Goal: Information Seeking & Learning: Learn about a topic

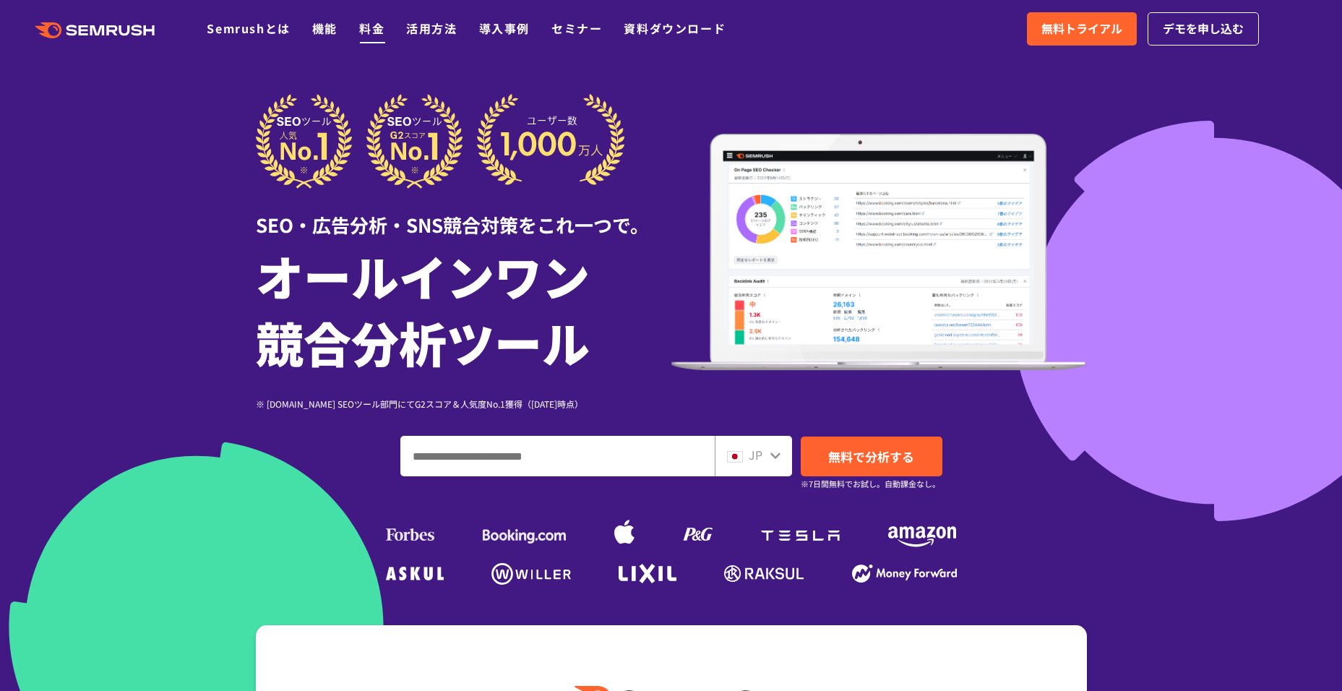
click at [377, 32] on link "料金" at bounding box center [371, 28] width 25 height 17
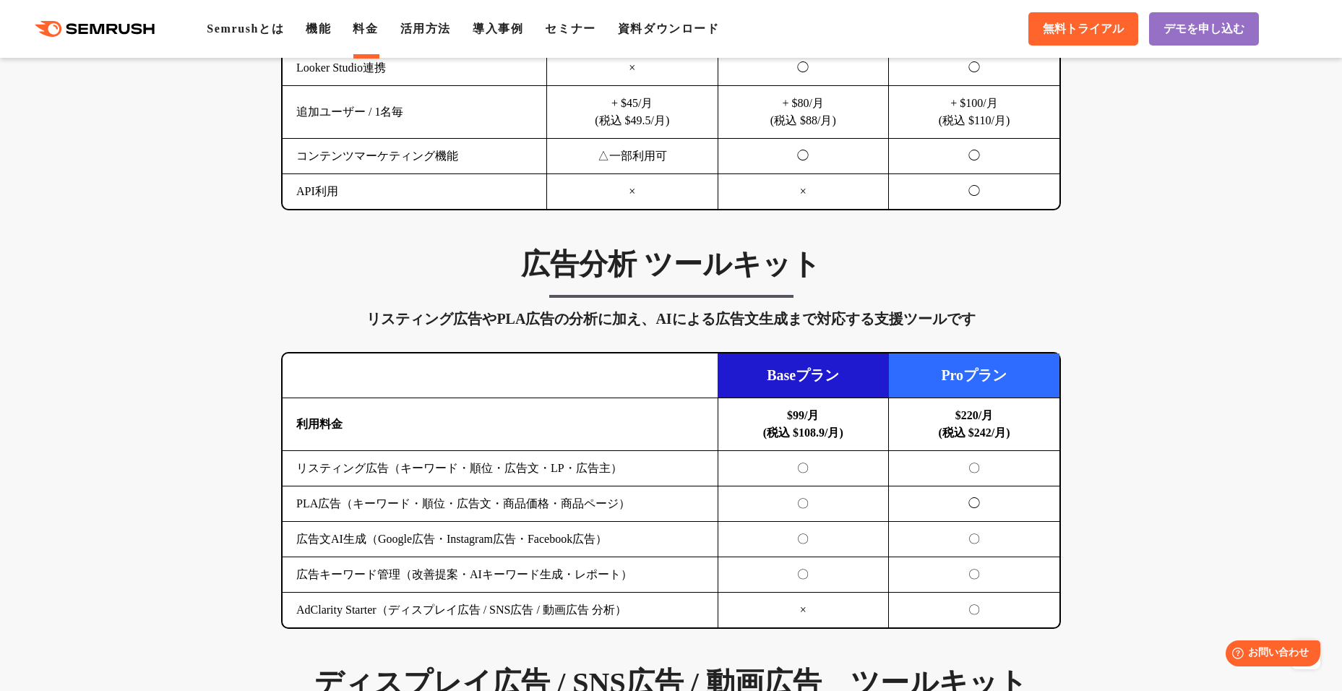
scroll to position [1445, 0]
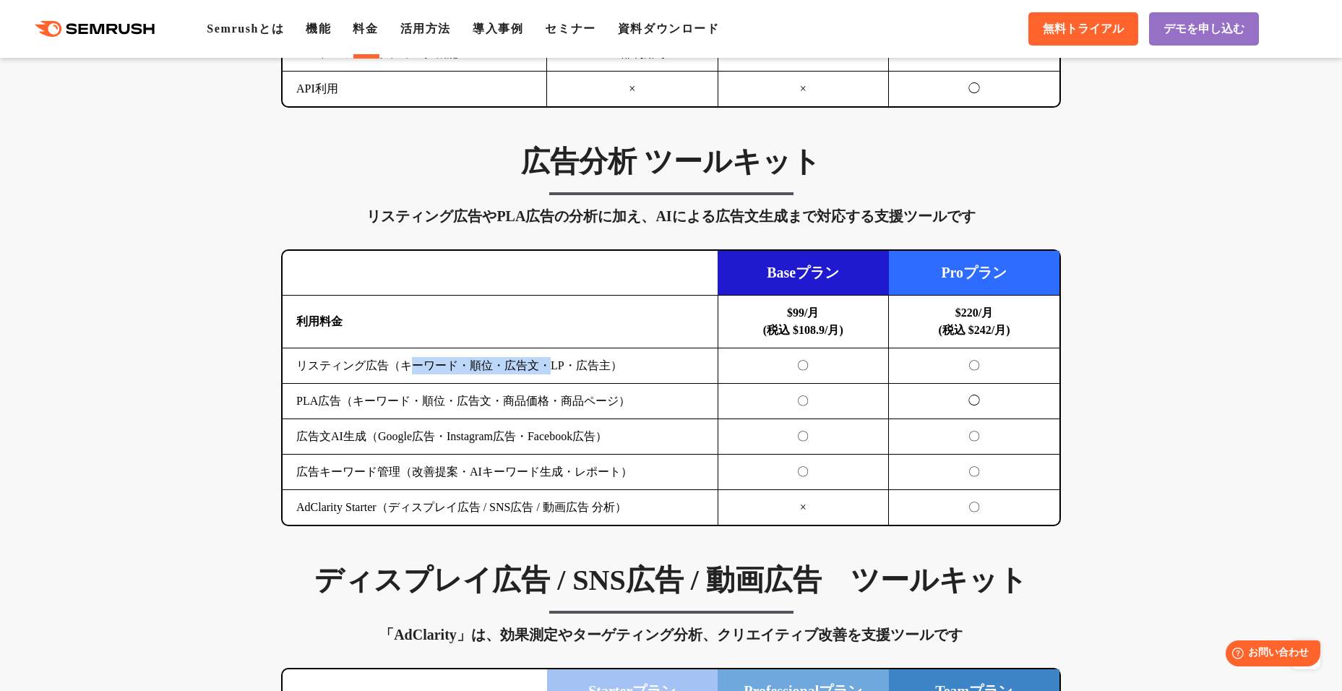
drag, startPoint x: 546, startPoint y: 370, endPoint x: 413, endPoint y: 369, distance: 133.7
click at [413, 369] on td "リスティング広告（キーワード・順位・広告文・LP・広告主）" at bounding box center [500, 365] width 435 height 35
drag, startPoint x: 413, startPoint y: 369, endPoint x: 412, endPoint y: 400, distance: 30.4
click at [413, 396] on td "PLA広告（キーワード・順位・広告文・商品価格・商品ページ）" at bounding box center [500, 401] width 435 height 35
drag, startPoint x: 374, startPoint y: 409, endPoint x: 567, endPoint y: 411, distance: 193.0
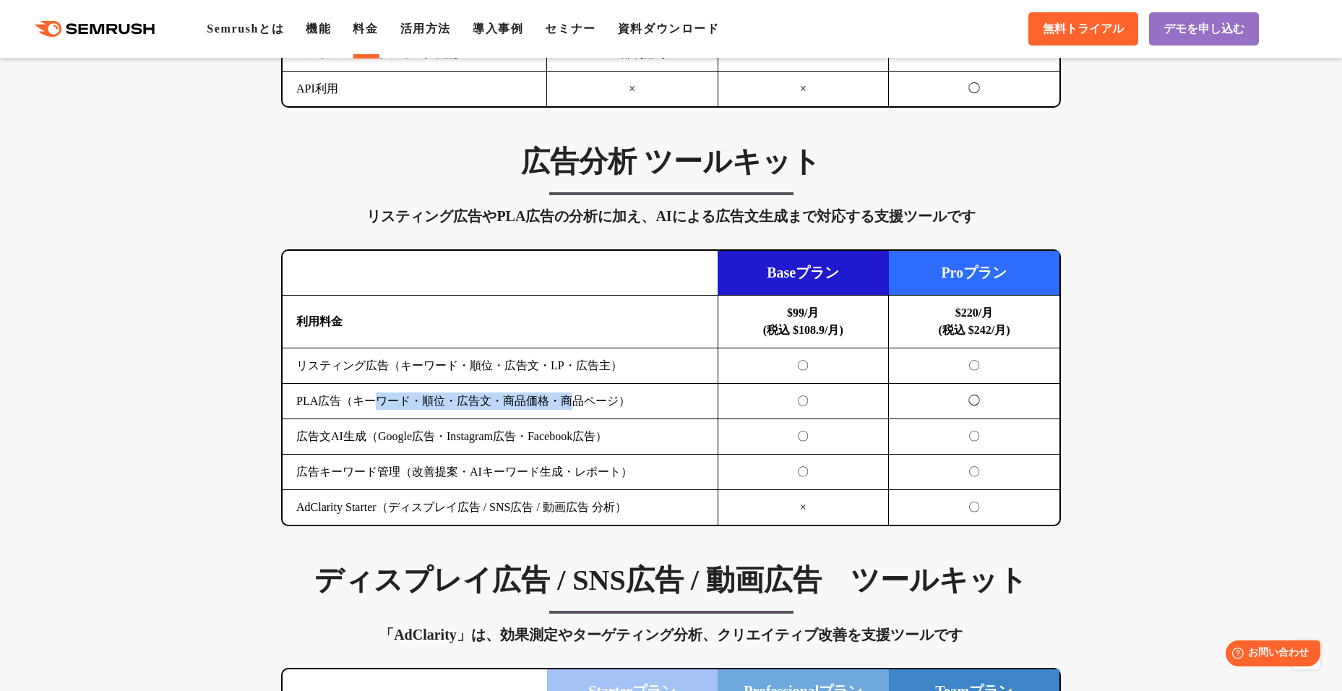
click at [567, 411] on td "PLA広告（キーワード・順位・広告文・商品価格・商品ページ）" at bounding box center [500, 401] width 435 height 35
drag, startPoint x: 567, startPoint y: 411, endPoint x: 567, endPoint y: 455, distance: 44.8
click at [567, 455] on td "広告キーワード管理（改善提案・AIキーワード生成・レポート）" at bounding box center [500, 472] width 435 height 35
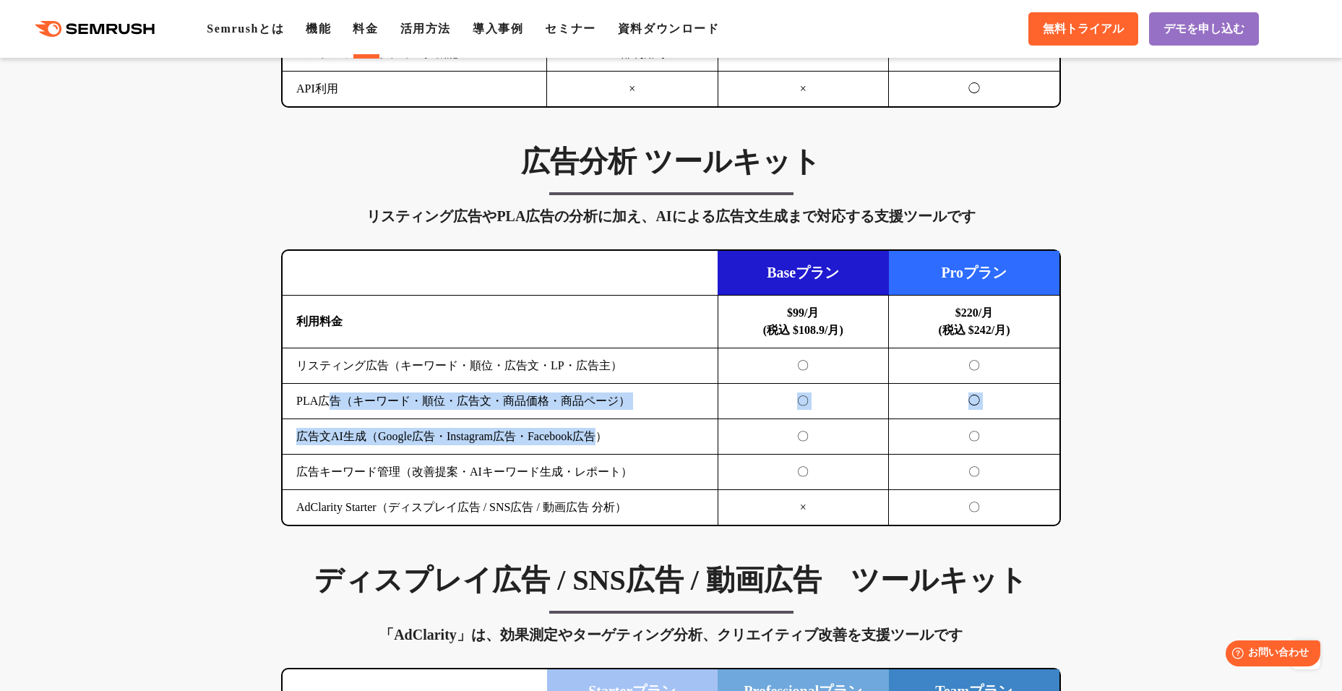
drag, startPoint x: 625, startPoint y: 433, endPoint x: 330, endPoint y: 395, distance: 298.1
click at [330, 395] on tbody "利用料金 $99/月 (税込 $108.9/月) $220/月 (税込 $242/月) リスティング広告（キーワード・順位・広告文・LP・広告主） 〇 〇 P…" at bounding box center [671, 411] width 777 height 230
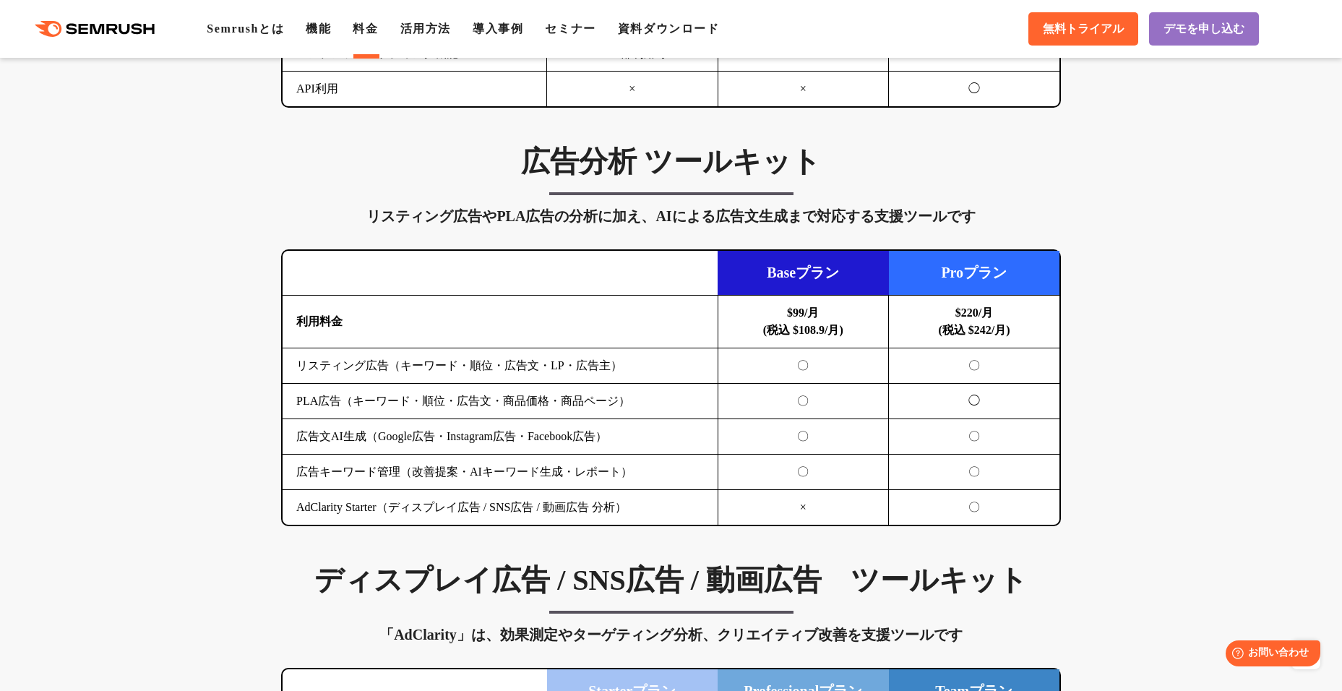
drag, startPoint x: 330, startPoint y: 395, endPoint x: 520, endPoint y: 474, distance: 206.7
click at [497, 474] on td "広告キーワード管理（改善提案・AIキーワード生成・レポート）" at bounding box center [500, 472] width 435 height 35
drag, startPoint x: 633, startPoint y: 465, endPoint x: 662, endPoint y: 504, distance: 48.6
click at [662, 504] on tbody "利用料金 $99/月 (税込 $108.9/月) $220/月 (税込 $242/月) リスティング広告（キーワード・順位・広告文・LP・広告主） 〇 〇 P…" at bounding box center [671, 411] width 777 height 230
drag, startPoint x: 662, startPoint y: 504, endPoint x: 545, endPoint y: 484, distance: 118.7
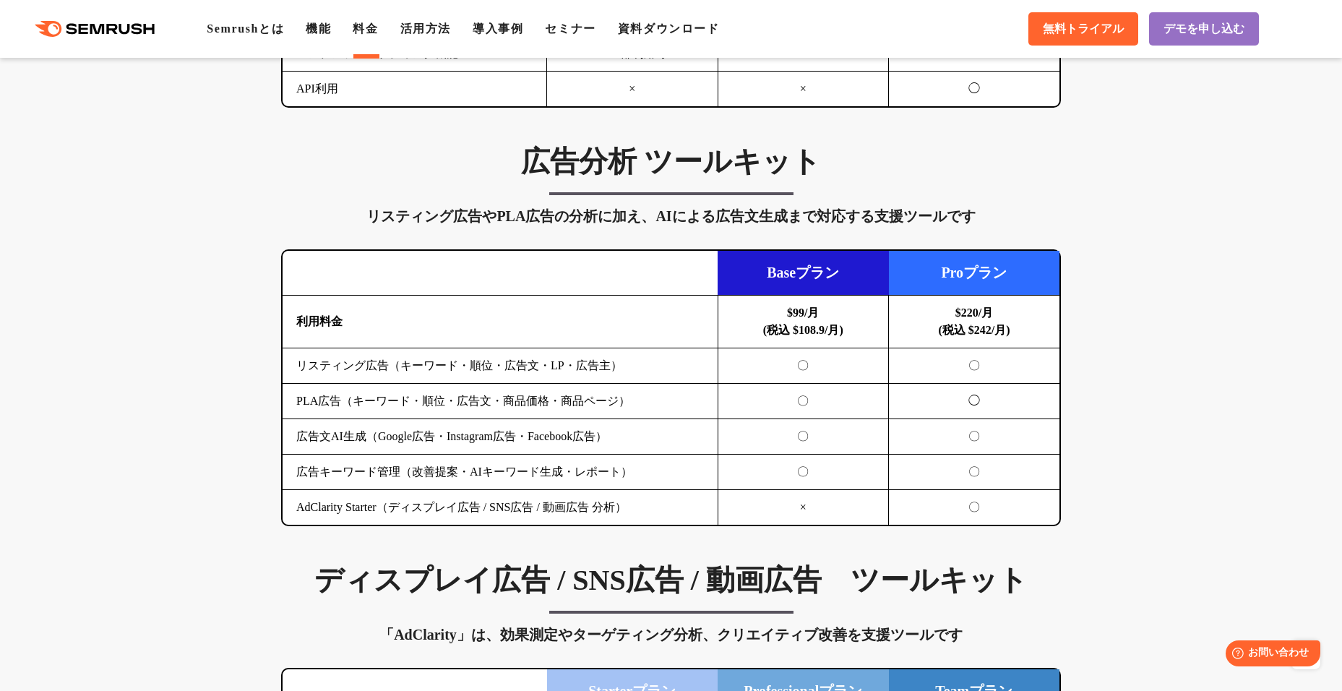
click at [545, 484] on td "広告キーワード管理（改善提案・AIキーワード生成・レポート）" at bounding box center [500, 472] width 435 height 35
click at [578, 508] on td "AdClarity Starter（ディスプレイ広告 / SNS広告 / 動画広告 分析）" at bounding box center [500, 507] width 435 height 35
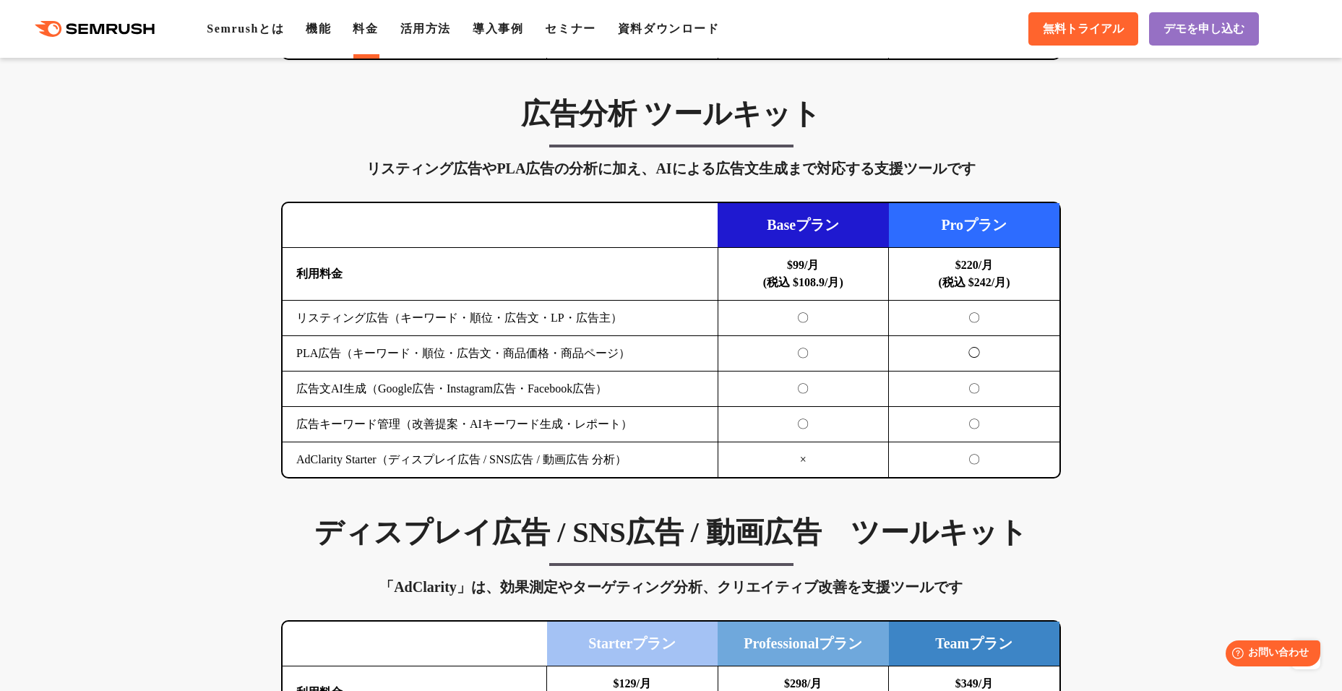
scroll to position [1518, 0]
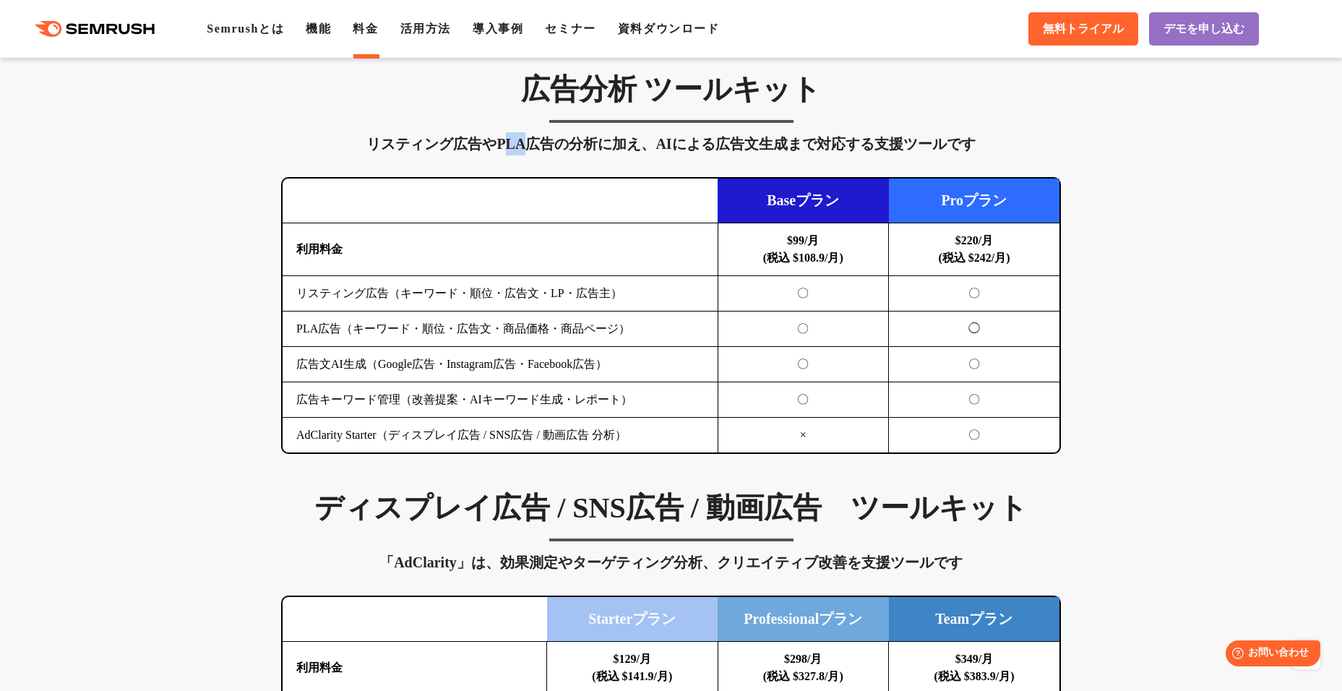
drag, startPoint x: 503, startPoint y: 139, endPoint x: 532, endPoint y: 139, distance: 28.9
click at [532, 139] on div "リスティング広告やPLA広告の分析に加え、AIによる広告文生成まで対応する支援ツールです" at bounding box center [671, 143] width 780 height 23
drag, startPoint x: 532, startPoint y: 139, endPoint x: 546, endPoint y: 227, distance: 88.6
click at [546, 227] on td "利用料金" at bounding box center [500, 249] width 435 height 53
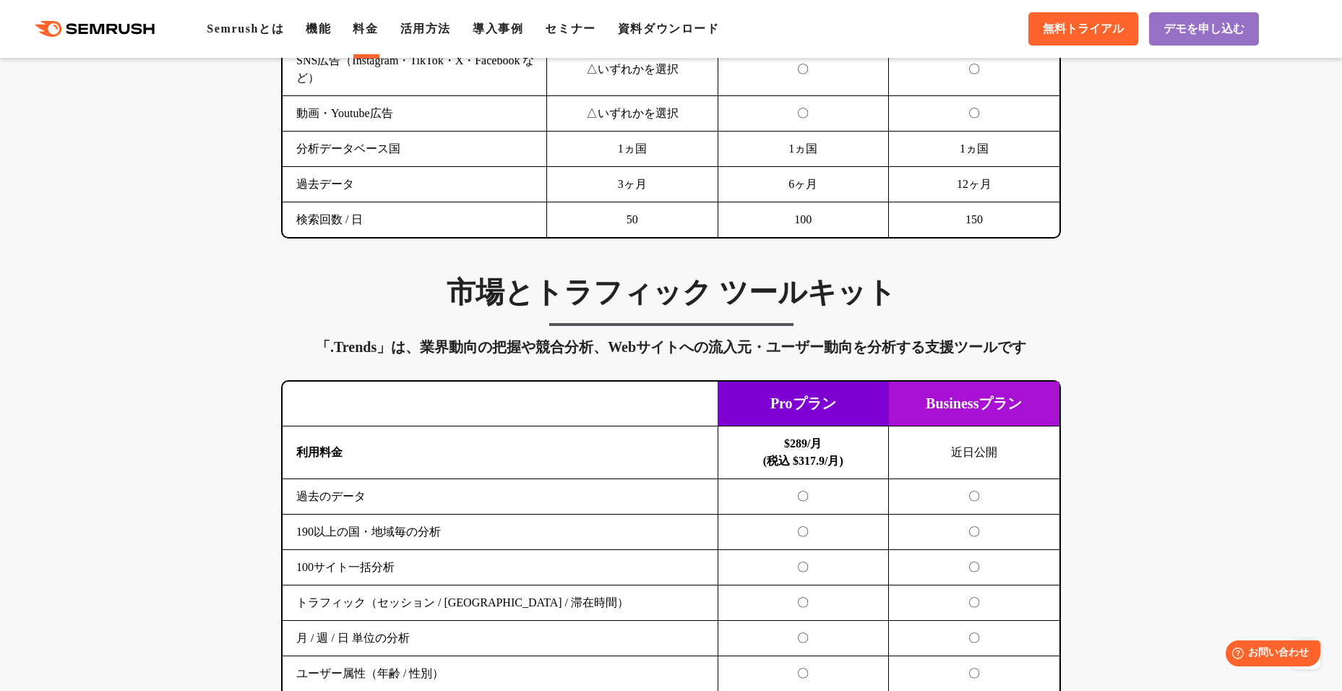
scroll to position [2240, 0]
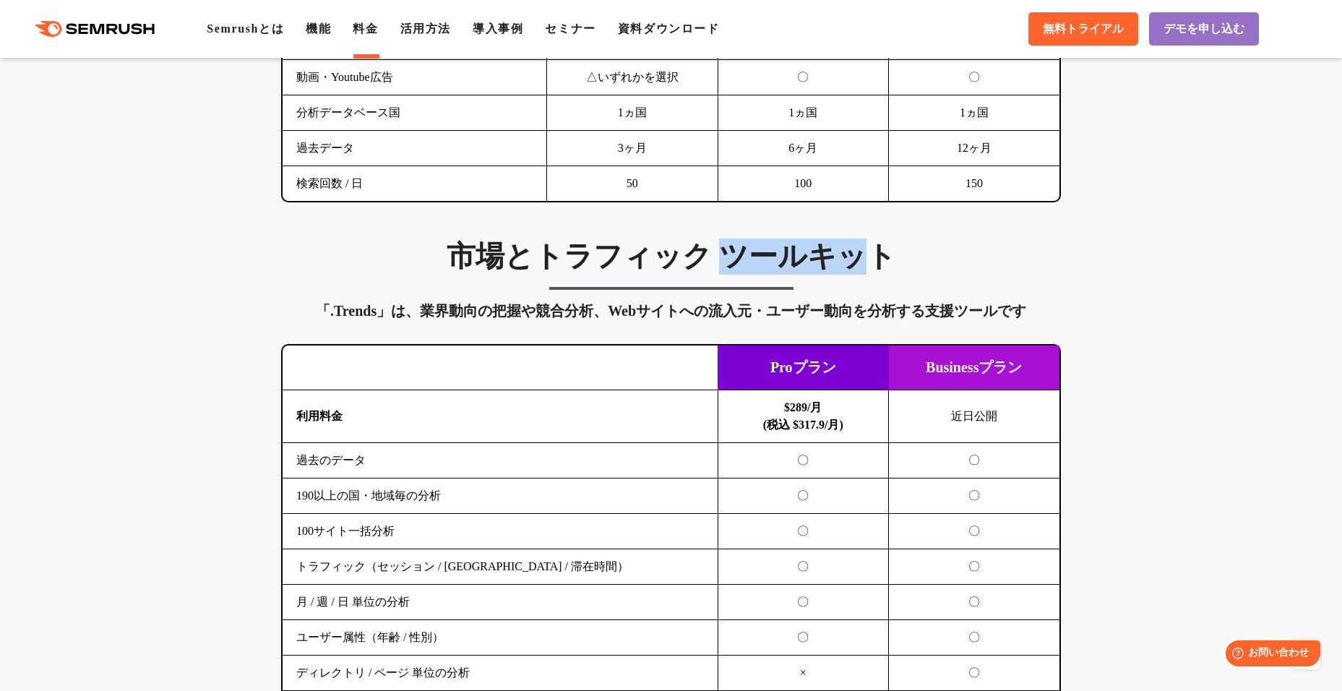
drag, startPoint x: 728, startPoint y: 252, endPoint x: 874, endPoint y: 263, distance: 146.4
click at [874, 263] on h3 "市場とトラフィック ツールキット" at bounding box center [671, 257] width 780 height 36
click at [588, 326] on div "市場とトラフィック ツールキット 「.Trends」は、業界動向の把握や競合分析、Webサイトへの流入元・ユーザー動向を分析する支援ツールです 横にスワイプし…" at bounding box center [671, 483] width 809 height 489
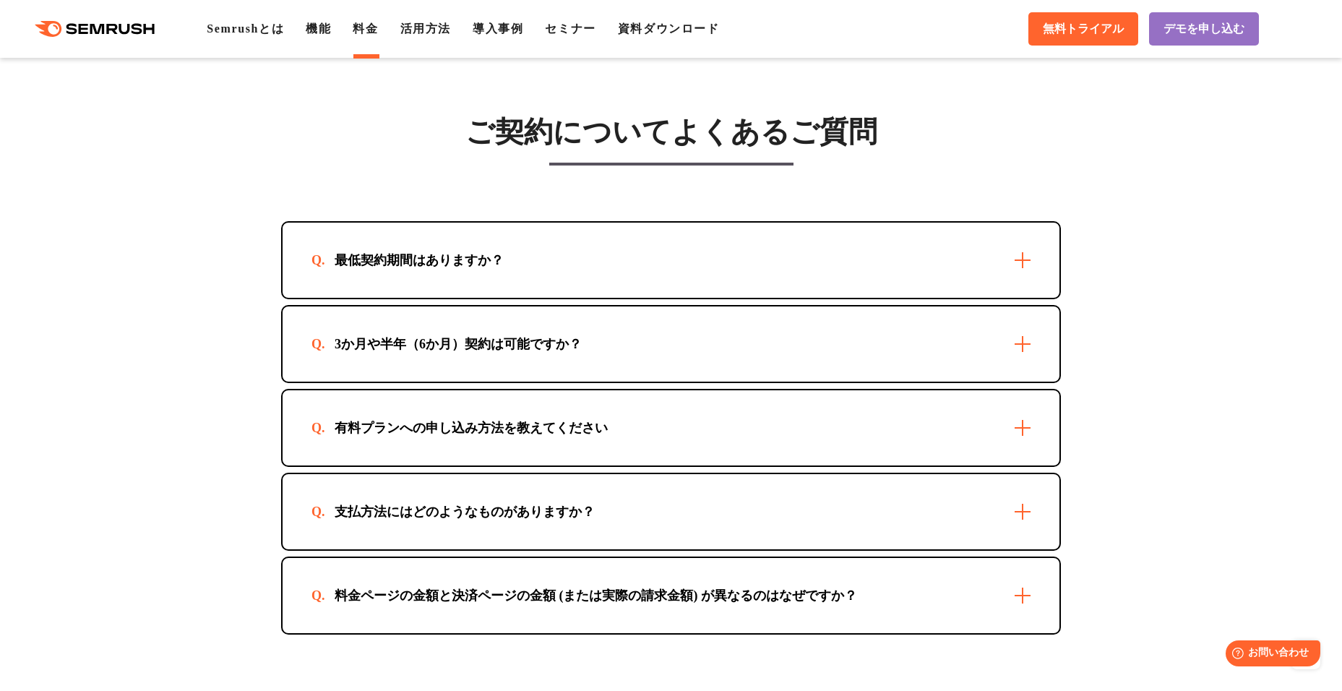
scroll to position [4047, 0]
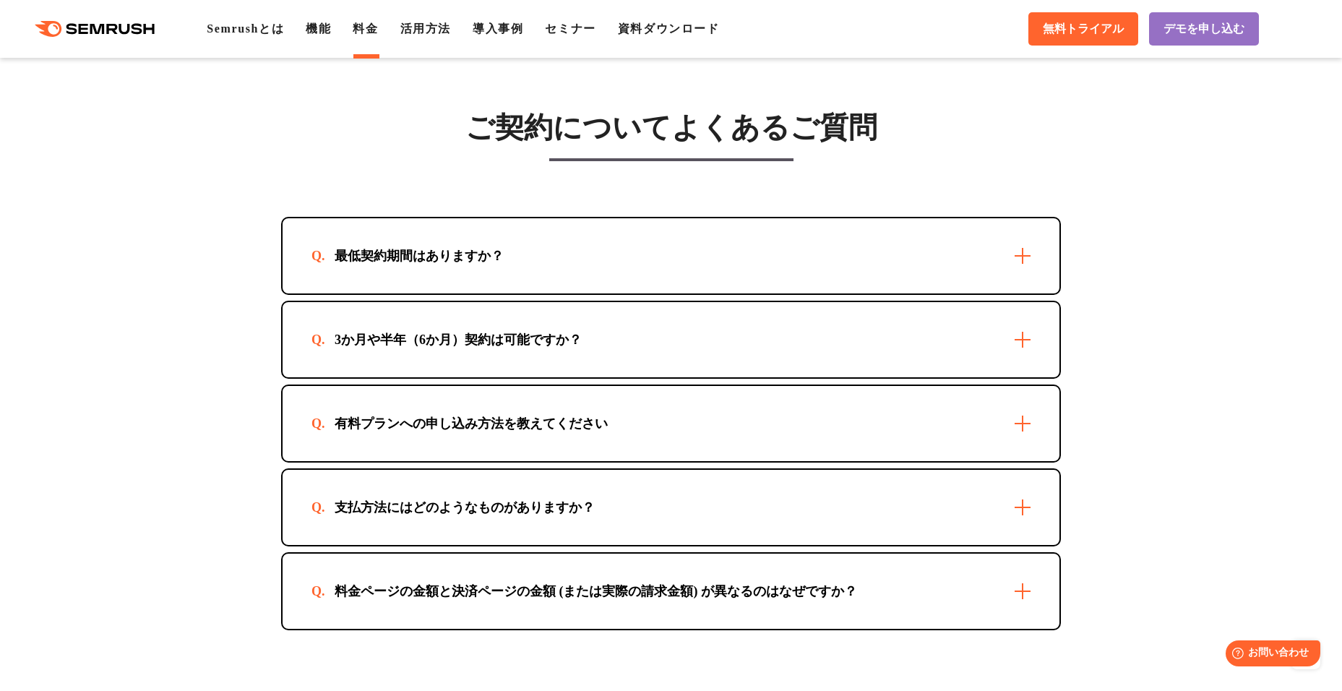
click at [621, 278] on div "最低契約期間はありますか？" at bounding box center [671, 255] width 777 height 75
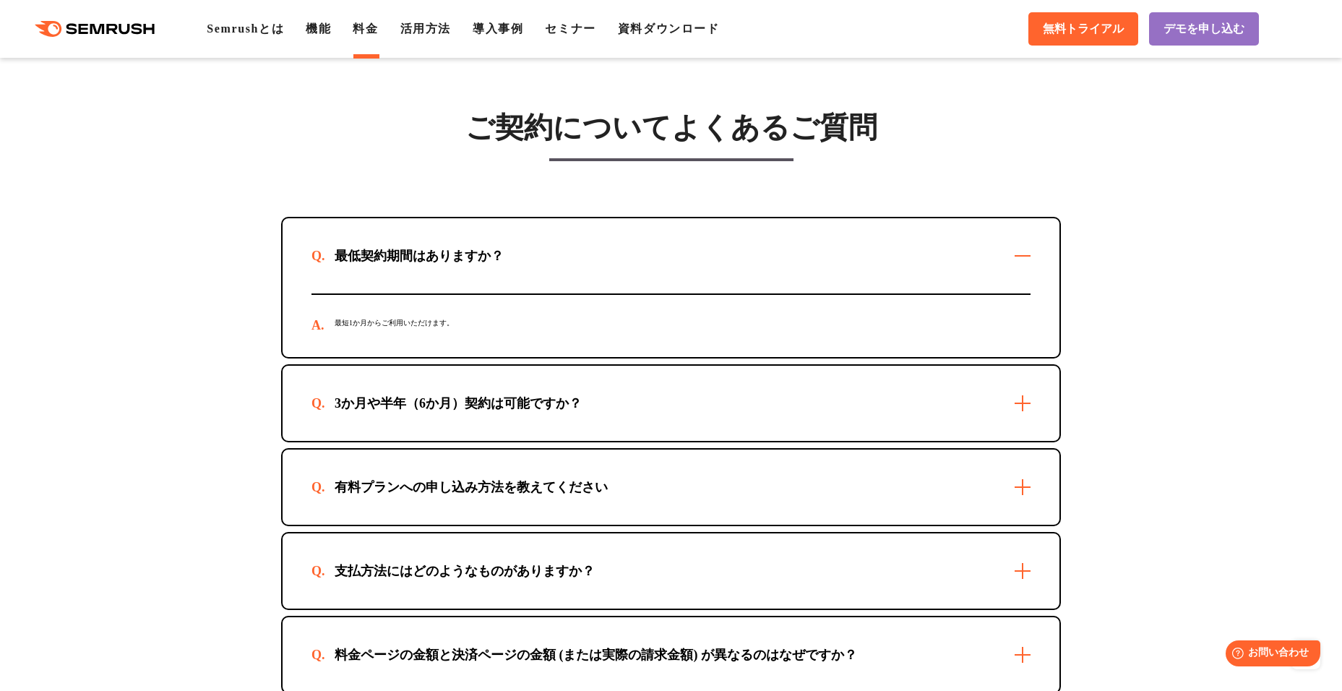
click at [588, 277] on div "最低契約期間はありますか？" at bounding box center [671, 255] width 777 height 75
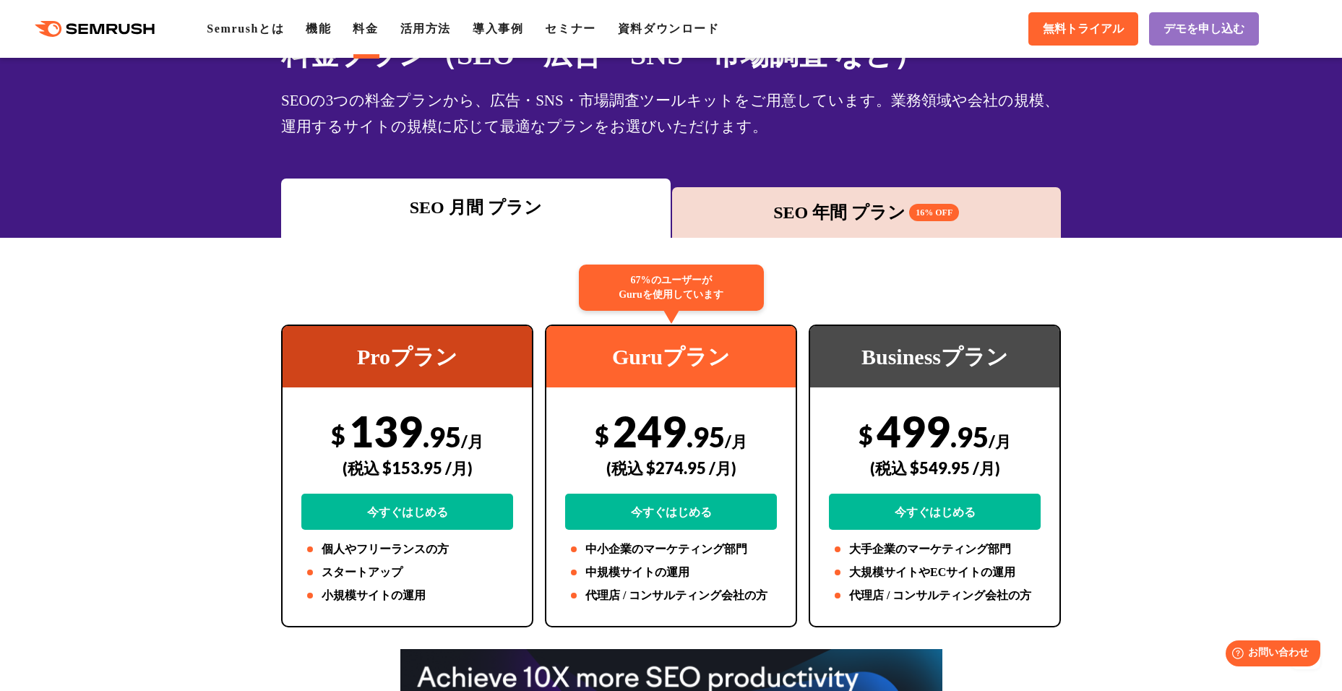
scroll to position [0, 0]
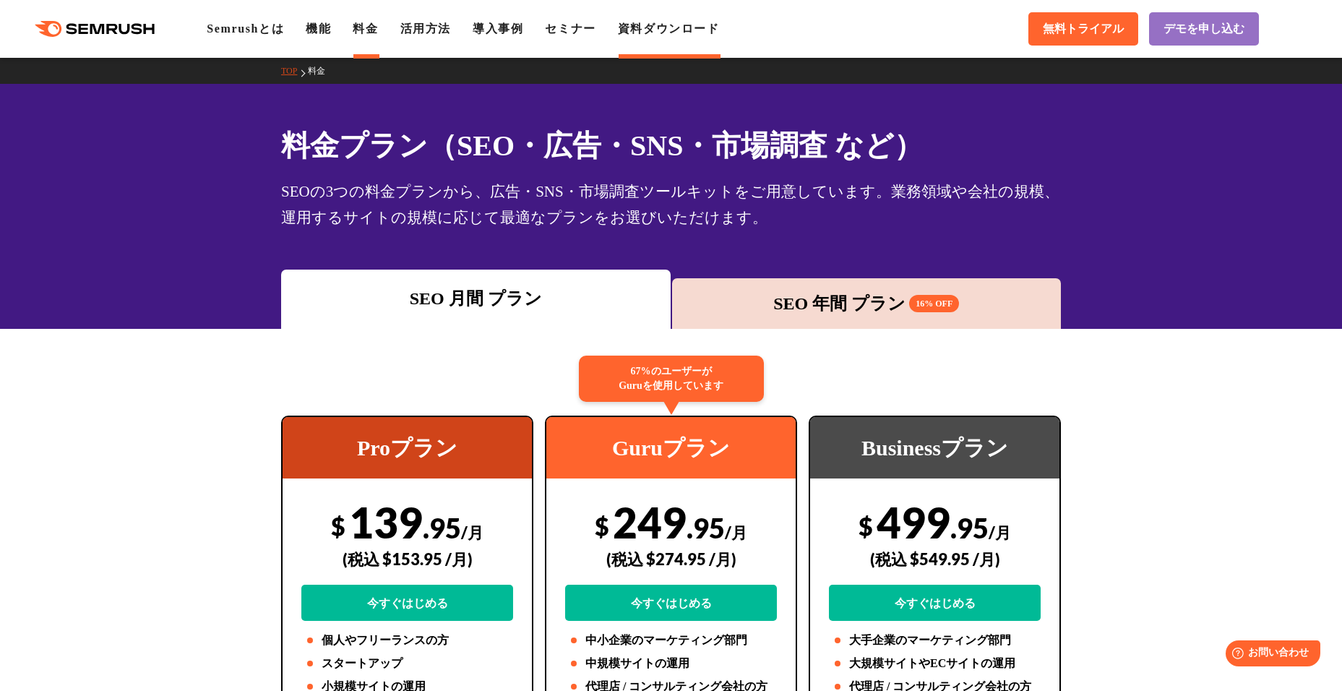
click at [689, 25] on link "資料ダウンロード" at bounding box center [669, 28] width 102 height 12
